Goal: Task Accomplishment & Management: Use online tool/utility

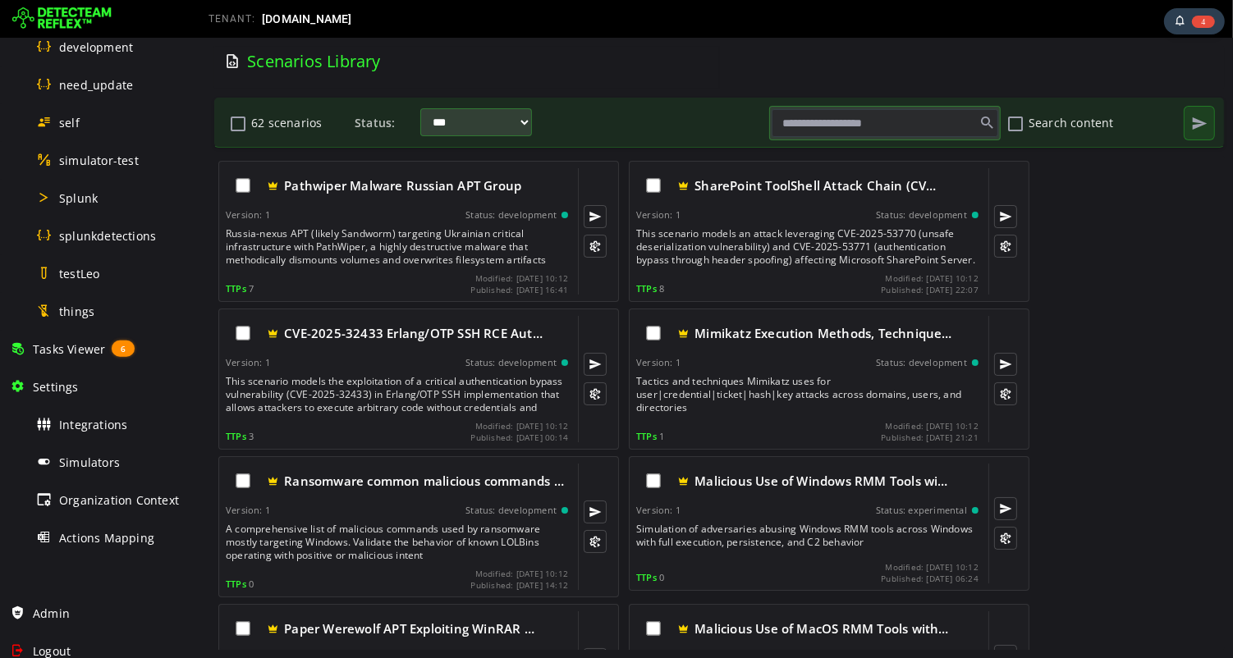
scroll to position [929, 0]
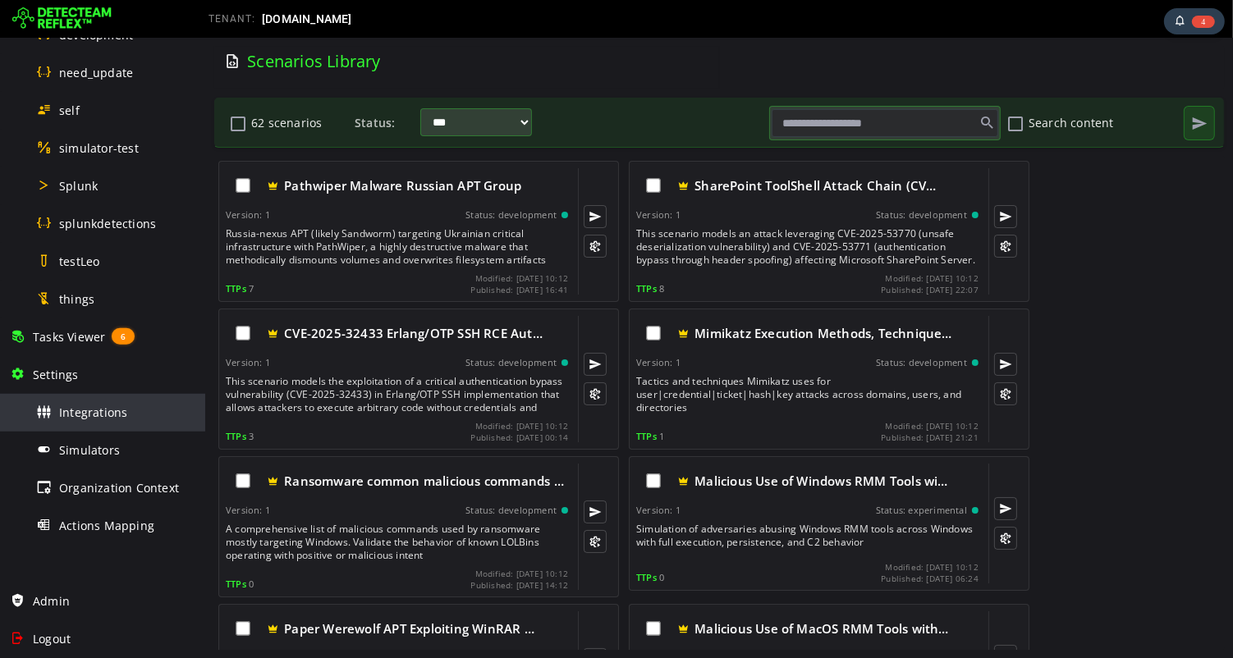
click at [95, 414] on span "Integrations" at bounding box center [93, 413] width 68 height 16
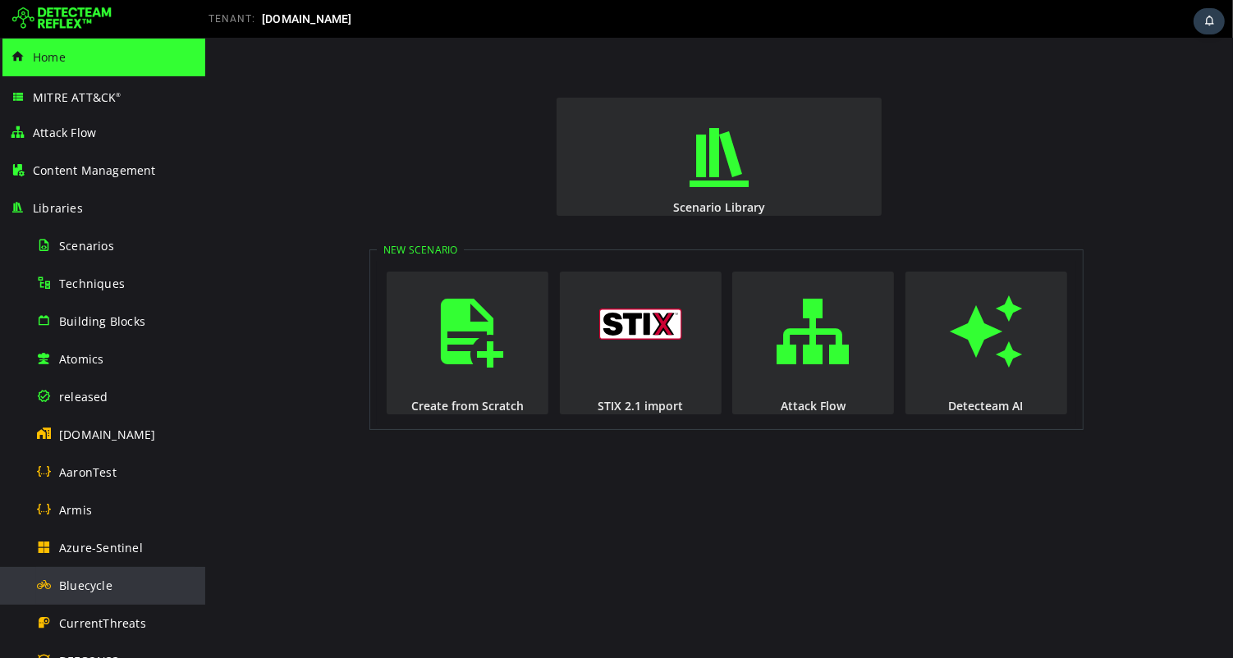
scroll to position [929, 0]
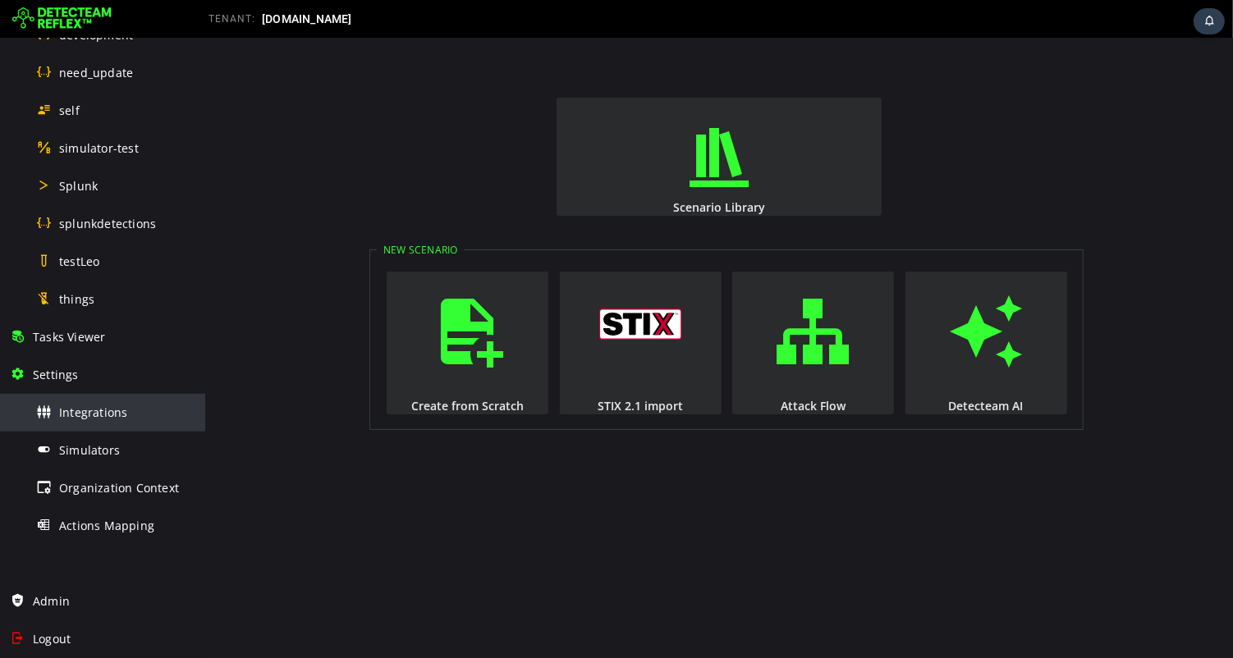
click at [112, 411] on span "Integrations" at bounding box center [93, 413] width 68 height 16
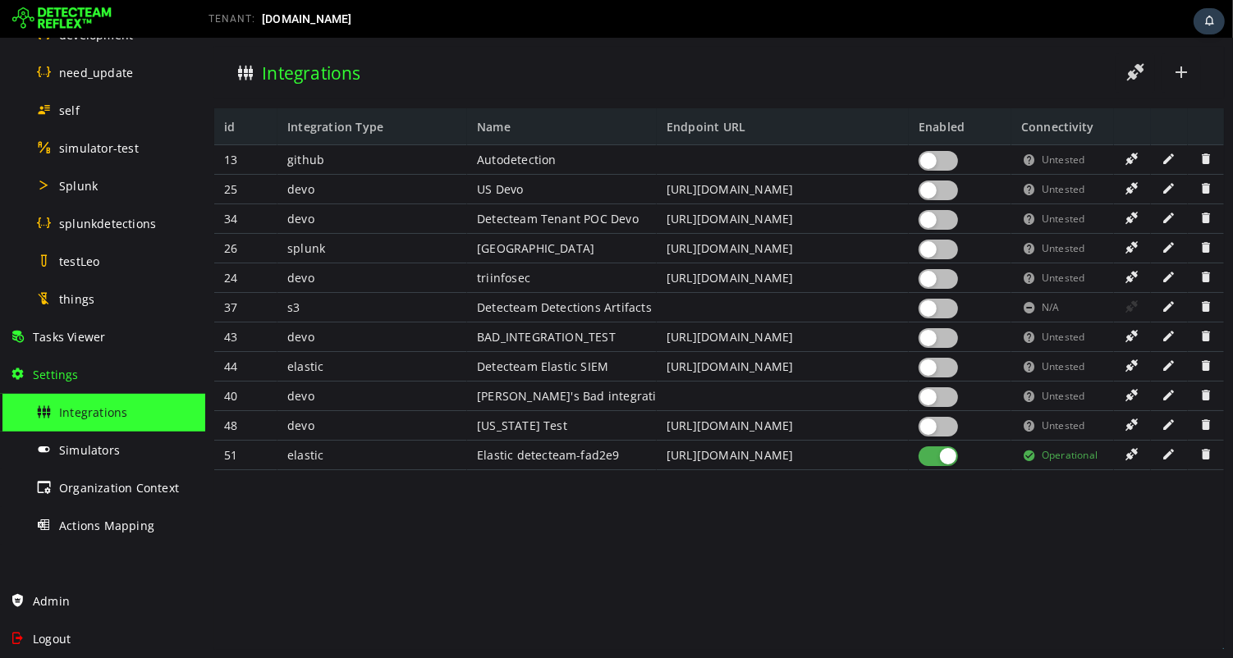
click at [945, 368] on div at bounding box center [937, 368] width 39 height 20
click at [1130, 369] on span at bounding box center [1131, 366] width 16 height 14
click at [929, 368] on div at bounding box center [937, 368] width 39 height 20
click at [1168, 455] on span at bounding box center [1168, 454] width 16 height 14
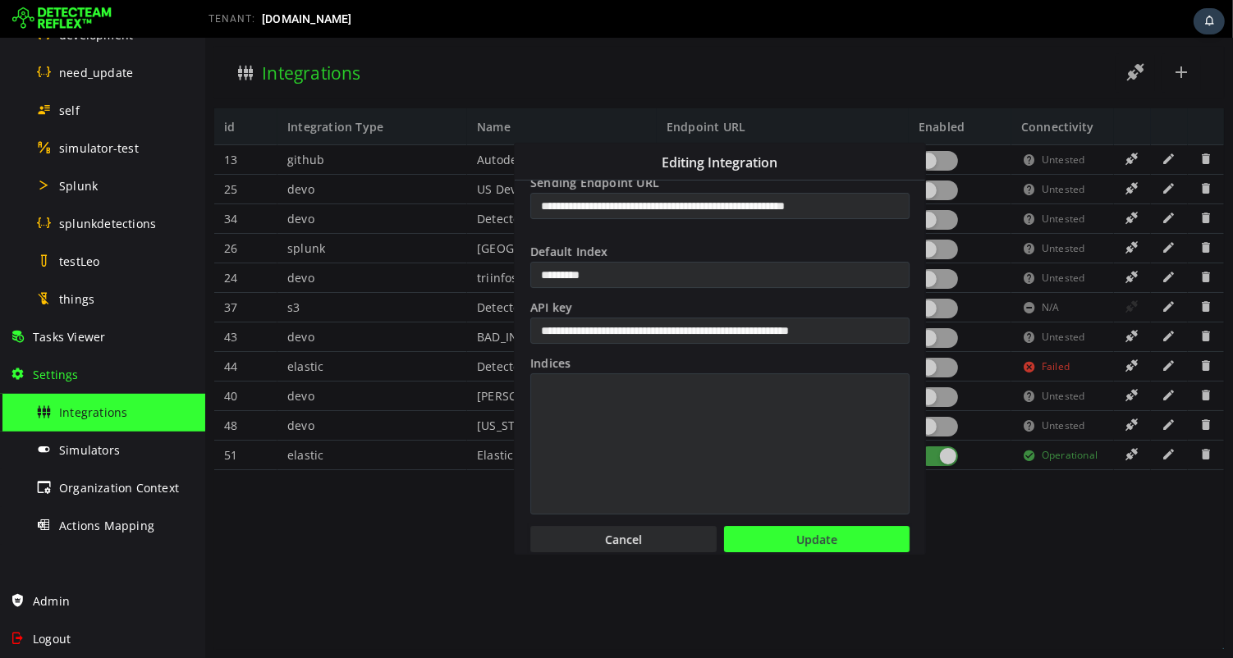
scroll to position [148, 0]
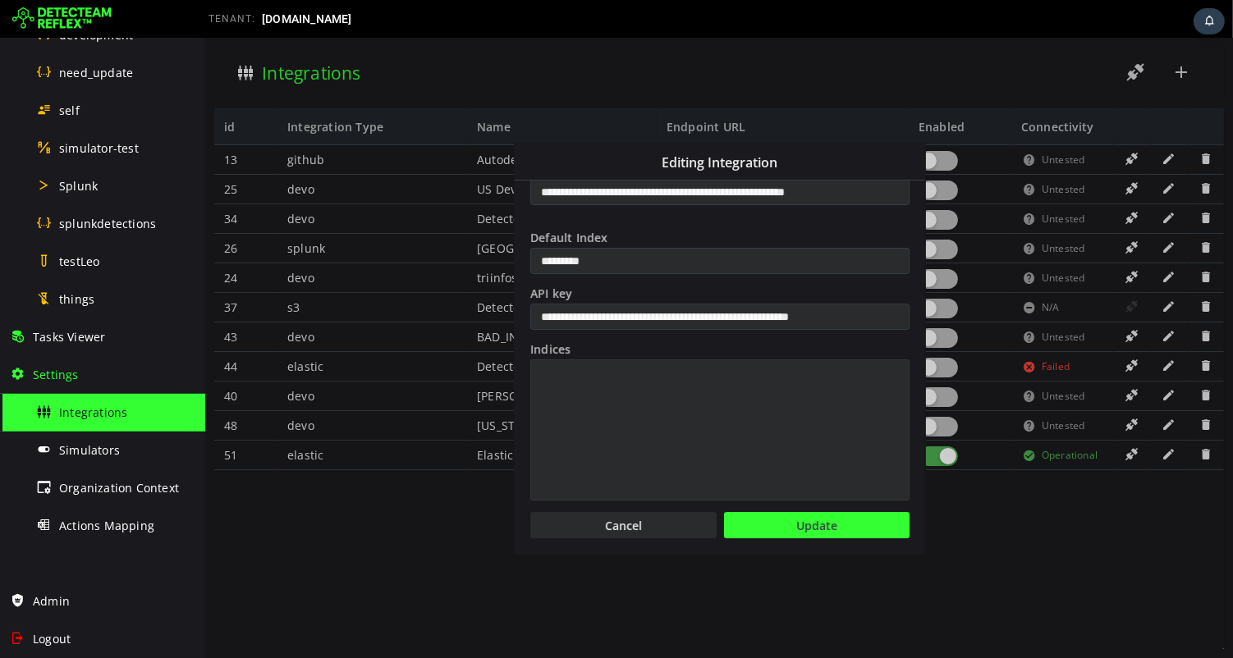
click at [655, 392] on textarea "Indices" at bounding box center [719, 430] width 379 height 141
click at [638, 531] on button "Cancel" at bounding box center [623, 525] width 186 height 26
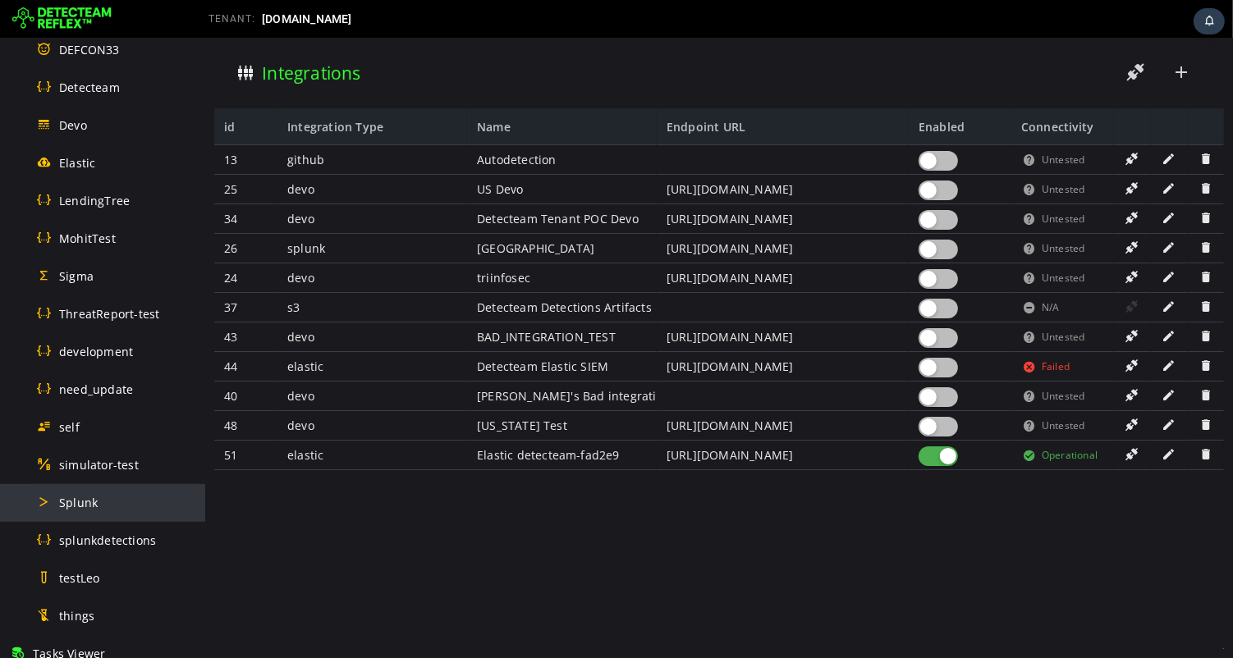
scroll to position [0, 0]
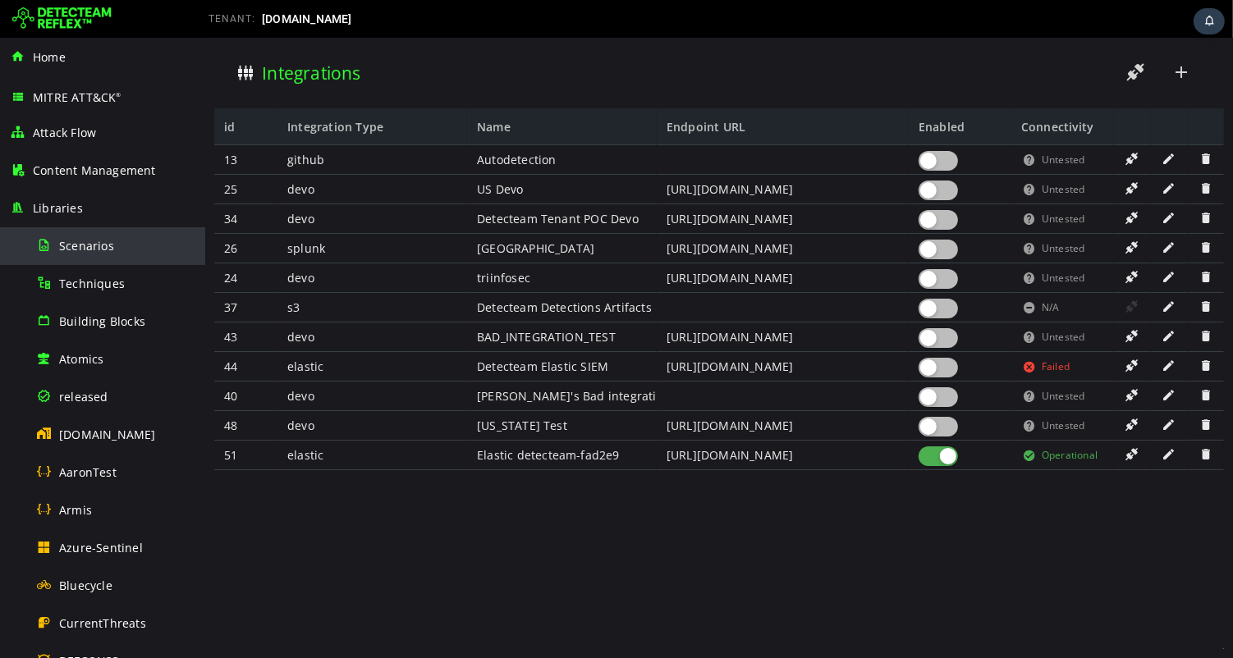
click at [90, 244] on span "Scenarios" at bounding box center [86, 246] width 55 height 16
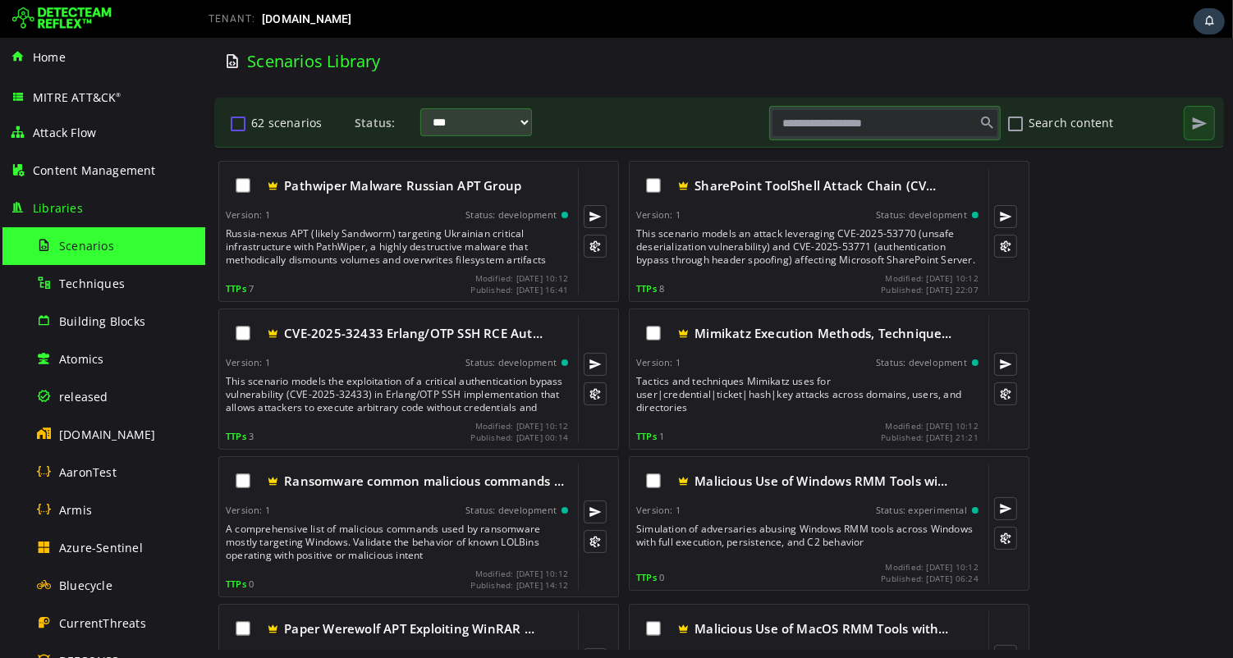
click at [239, 123] on button "62 scenarios" at bounding box center [237, 123] width 20 height 28
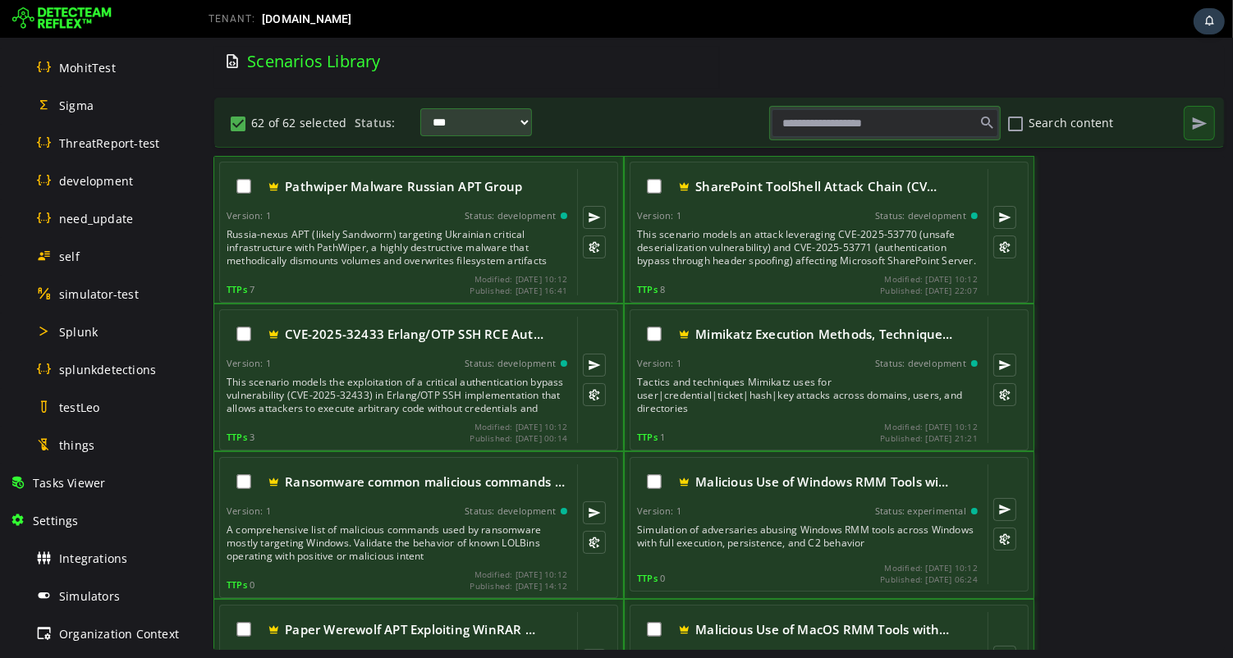
scroll to position [929, 0]
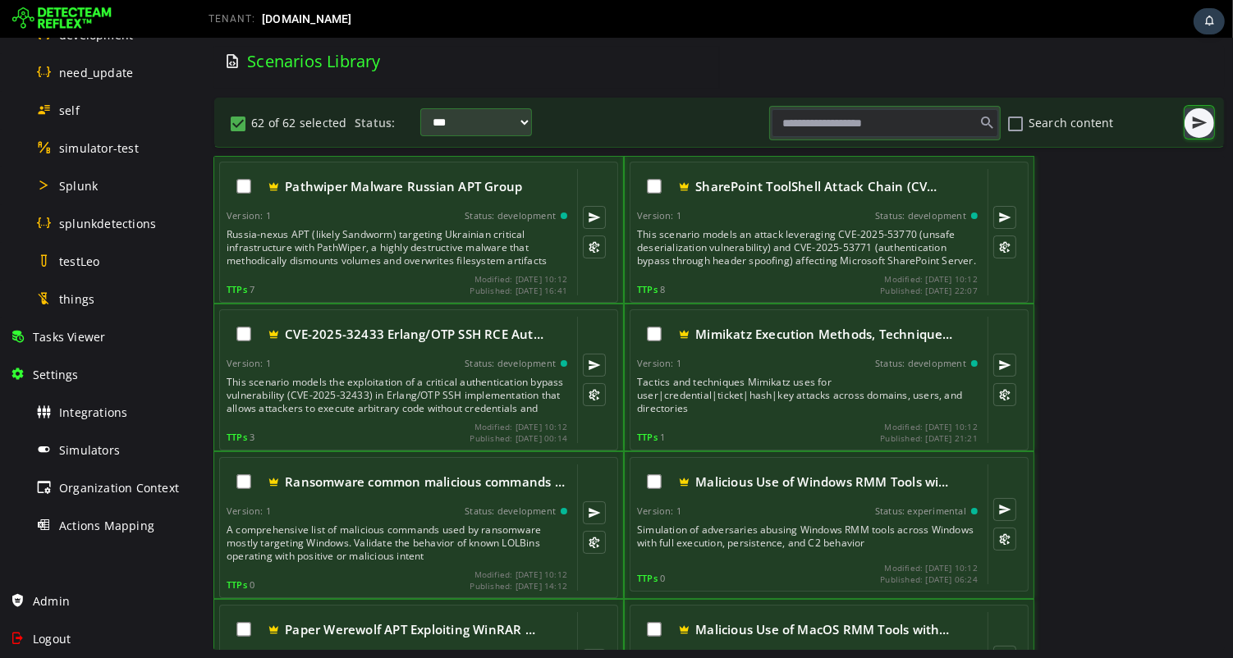
click at [1198, 126] on span "button" at bounding box center [1198, 123] width 16 height 16
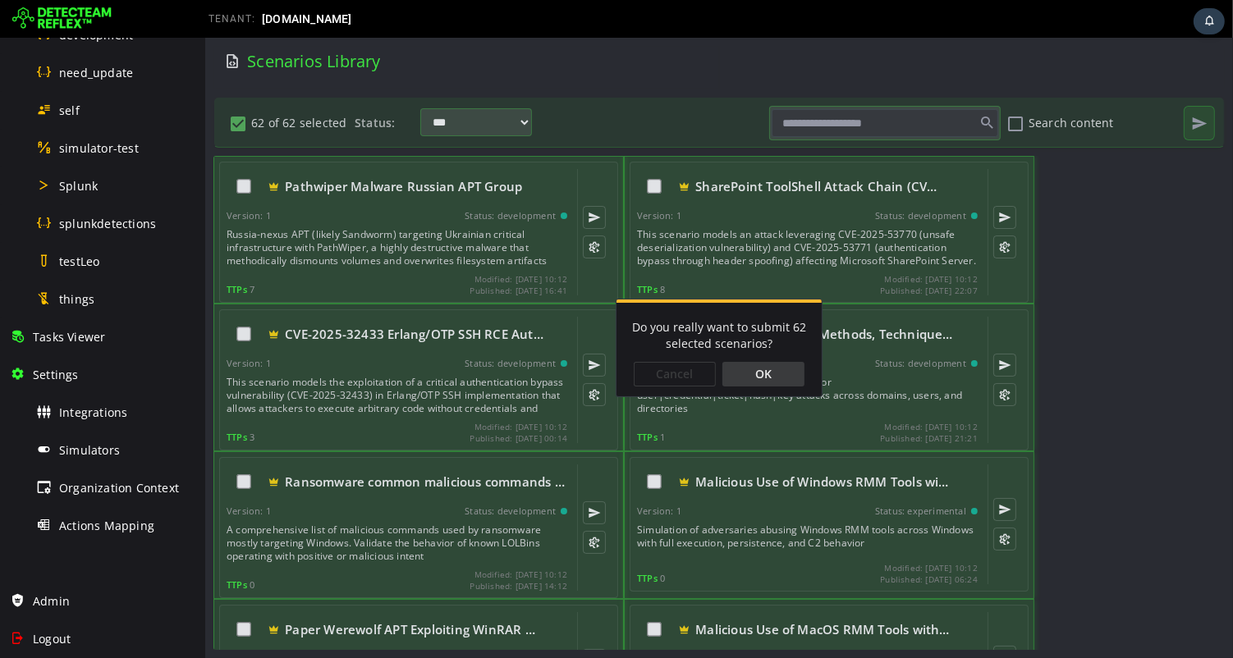
click at [777, 373] on div "OK" at bounding box center [763, 374] width 82 height 25
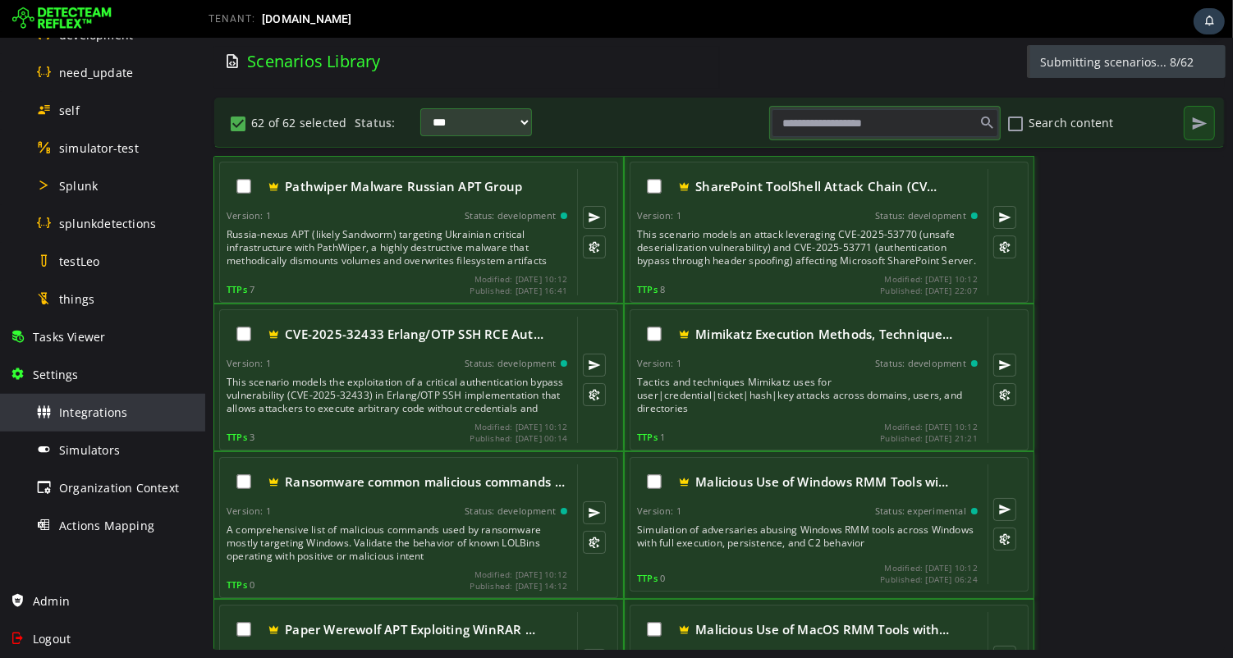
click at [91, 409] on span "Integrations" at bounding box center [93, 413] width 68 height 16
